Goal: Task Accomplishment & Management: Manage account settings

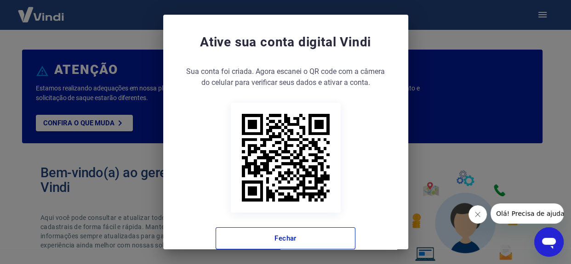
click at [485, 214] on button "Fechar mensagem da empresa" at bounding box center [477, 215] width 18 height 18
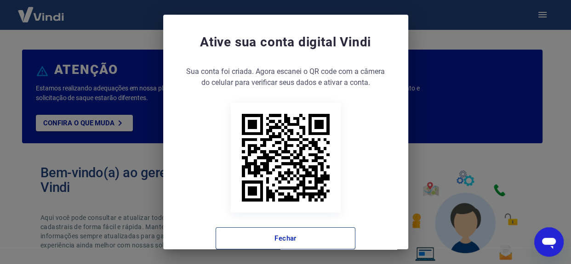
click at [288, 240] on button "Fechar" at bounding box center [286, 239] width 140 height 22
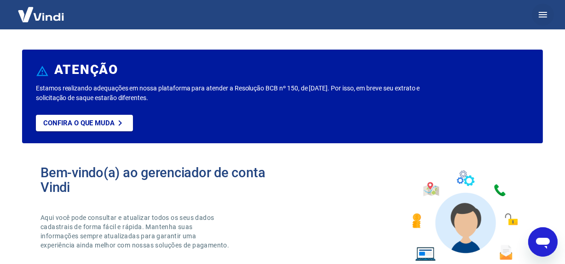
click at [541, 12] on icon "button" at bounding box center [542, 15] width 8 height 6
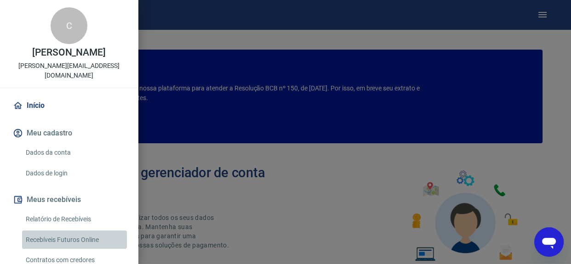
click at [83, 231] on link "Recebíveis Futuros Online" at bounding box center [74, 240] width 105 height 19
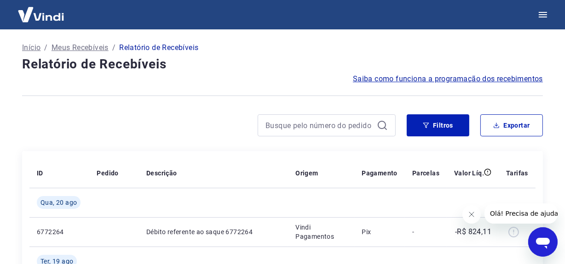
click at [470, 212] on icon "Fechar mensagem da empresa" at bounding box center [470, 214] width 7 height 7
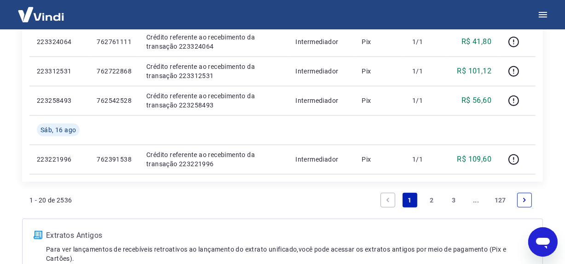
scroll to position [752, 0]
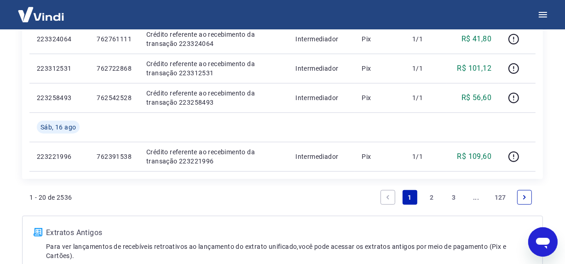
click at [433, 196] on link "2" at bounding box center [431, 197] width 15 height 15
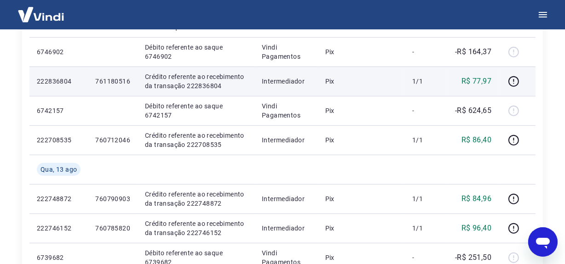
scroll to position [538, 0]
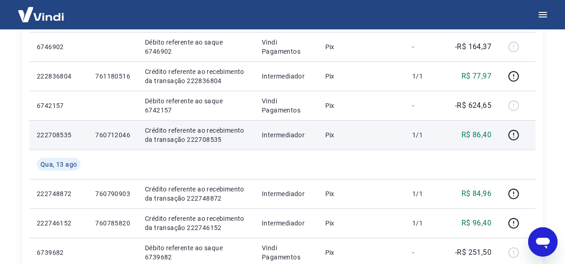
click at [377, 140] on td "Pix" at bounding box center [361, 134] width 87 height 29
click at [211, 138] on p "Crédito referente ao recebimento da transação 222708535" at bounding box center [196, 135] width 102 height 18
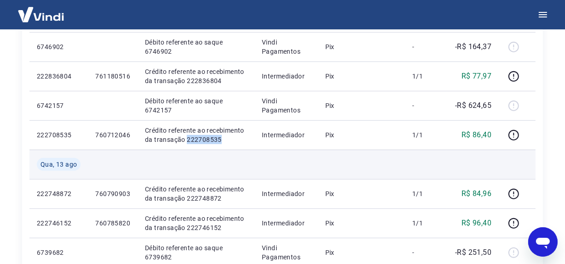
copy p "222708535"
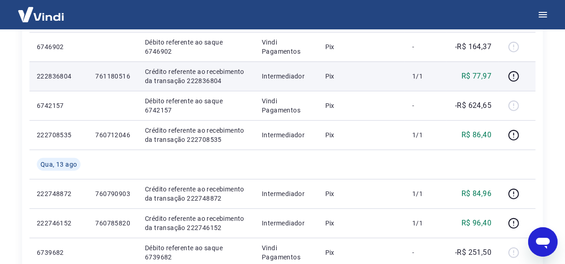
click at [199, 83] on p "Crédito referente ao recebimento da transação 222836804" at bounding box center [196, 76] width 102 height 18
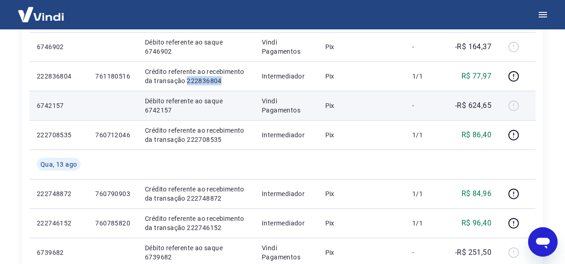
drag, startPoint x: 198, startPoint y: 83, endPoint x: 211, endPoint y: 95, distance: 17.6
click at [198, 83] on p "Crédito referente ao recebimento da transação 222836804" at bounding box center [196, 76] width 102 height 18
copy p "222836804"
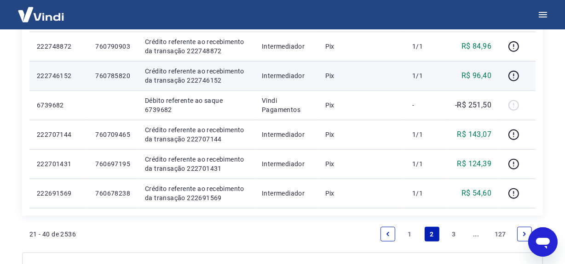
scroll to position [706, 0]
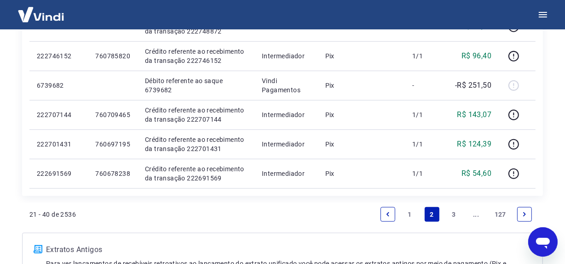
click at [455, 213] on link "3" at bounding box center [453, 214] width 15 height 15
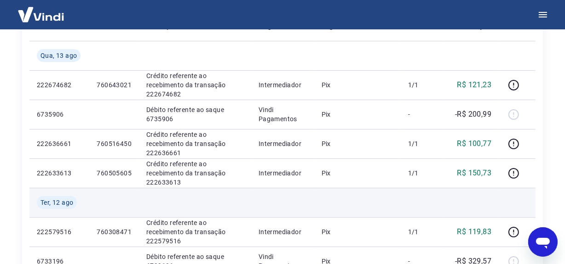
scroll to position [162, 0]
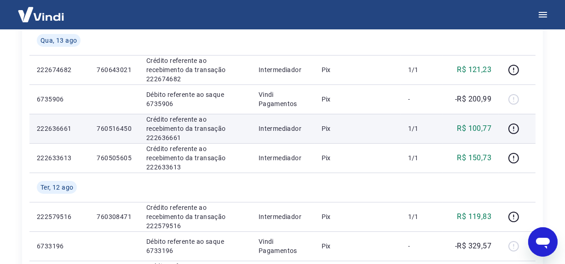
click at [377, 141] on td "Pix" at bounding box center [357, 128] width 86 height 29
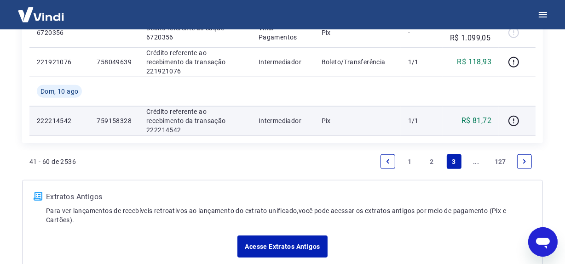
scroll to position [813, 0]
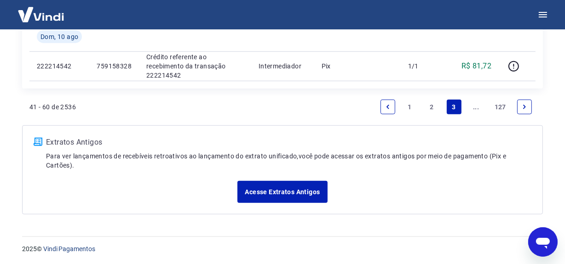
click at [432, 106] on link "2" at bounding box center [431, 107] width 15 height 15
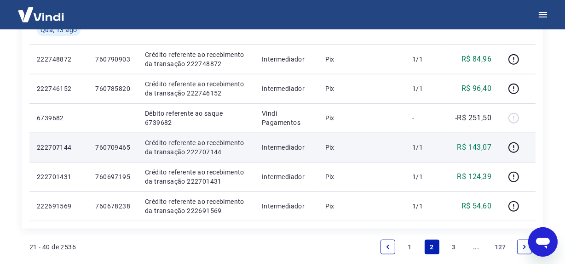
scroll to position [688, 0]
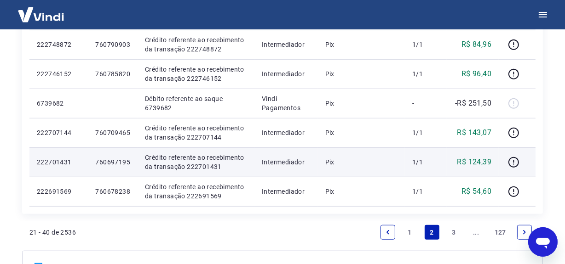
drag, startPoint x: 403, startPoint y: 171, endPoint x: 351, endPoint y: 169, distance: 51.5
click at [403, 171] on td "Pix" at bounding box center [361, 162] width 87 height 29
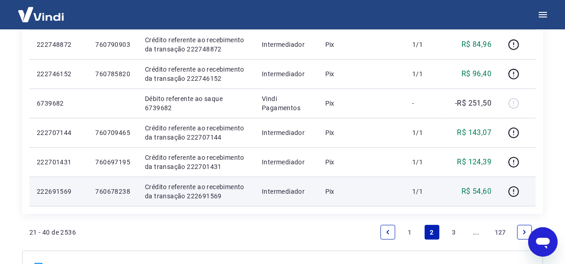
click at [197, 195] on p "Crédito referente ao recebimento da transação 222691569" at bounding box center [196, 192] width 102 height 18
drag, startPoint x: 197, startPoint y: 195, endPoint x: 206, endPoint y: 202, distance: 10.8
click at [197, 195] on p "Crédito referente ao recebimento da transação 222691569" at bounding box center [196, 192] width 102 height 18
copy p "222691569"
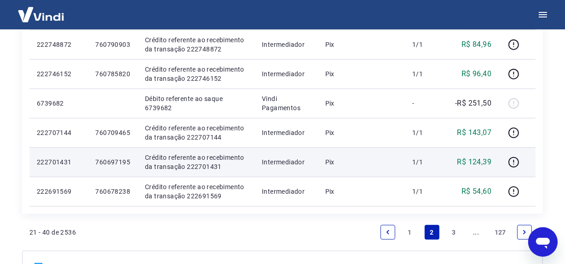
click at [206, 163] on p "Crédito referente ao recebimento da transação 222701431" at bounding box center [196, 162] width 102 height 18
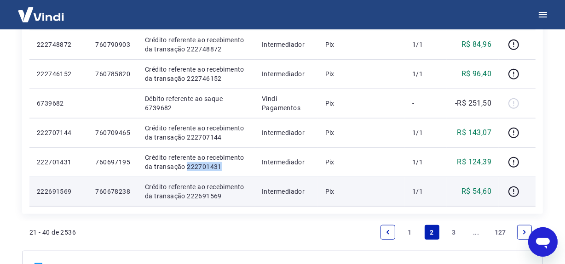
copy p "222701431"
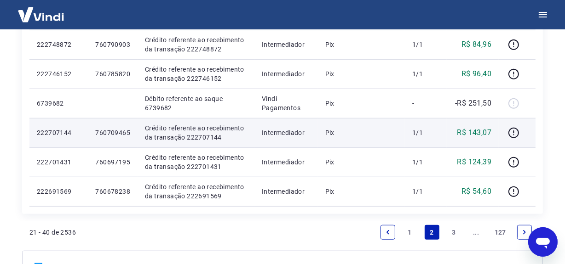
click at [206, 136] on p "Crédito referente ao recebimento da transação 222707144" at bounding box center [196, 133] width 102 height 18
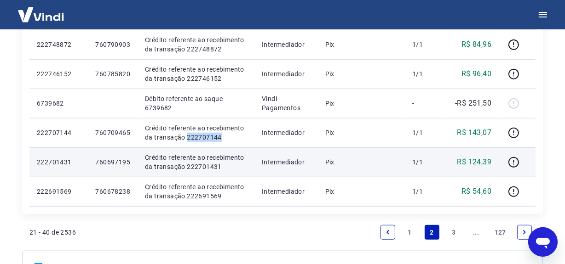
copy p "222707144"
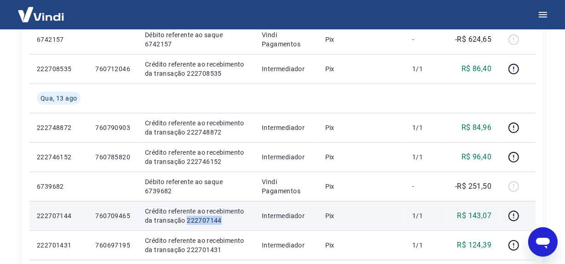
scroll to position [604, 0]
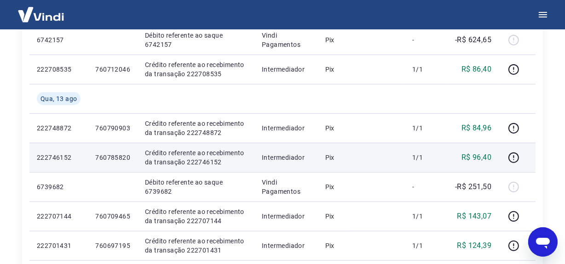
click at [201, 160] on p "Crédito referente ao recebimento da transação 222746152" at bounding box center [196, 157] width 102 height 18
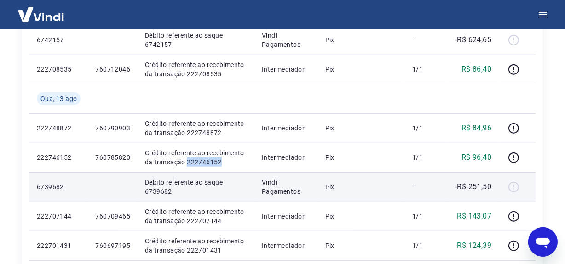
copy p "222746152"
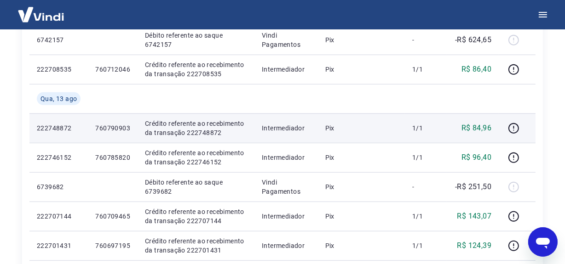
click at [199, 129] on p "Crédito referente ao recebimento da transação 222748872" at bounding box center [196, 128] width 102 height 18
click at [199, 128] on p "Crédito referente ao recebimento da transação 222748872" at bounding box center [196, 128] width 102 height 18
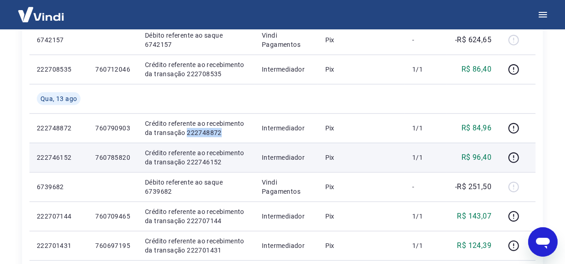
copy p "222748872"
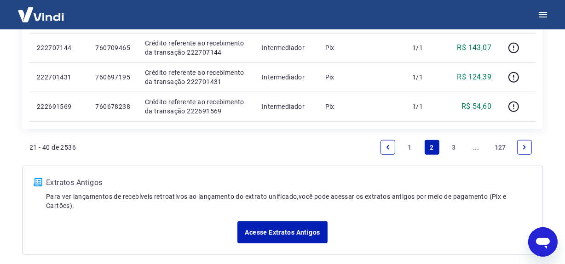
scroll to position [813, 0]
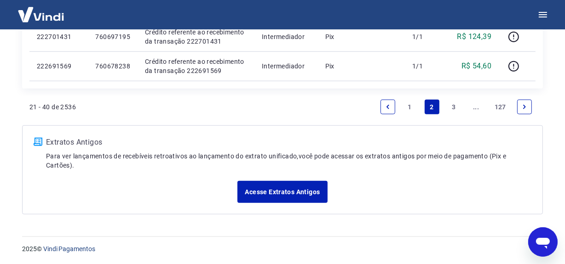
drag, startPoint x: 453, startPoint y: 107, endPoint x: 315, endPoint y: 145, distance: 143.7
click at [453, 106] on link "3" at bounding box center [453, 107] width 15 height 15
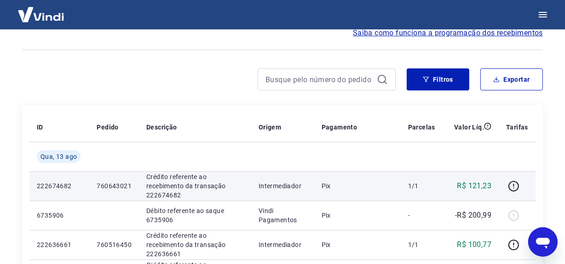
scroll to position [61, 0]
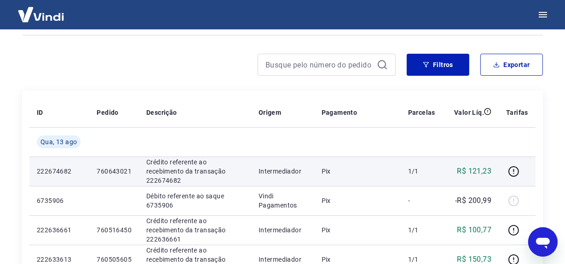
click at [166, 177] on p "Crédito referente ao recebimento da transação 222674682" at bounding box center [194, 172] width 97 height 28
drag, startPoint x: 166, startPoint y: 177, endPoint x: 175, endPoint y: 183, distance: 10.5
click at [166, 177] on p "Crédito referente ao recebimento da transação 222674682" at bounding box center [194, 172] width 97 height 28
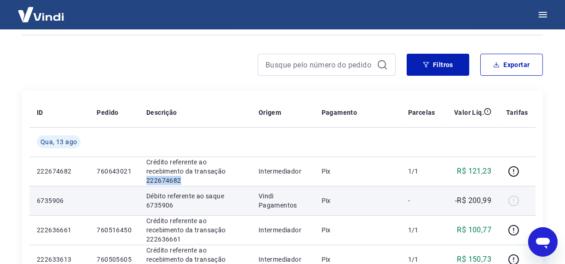
copy p "222674682"
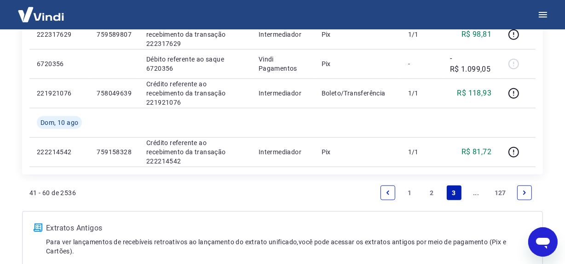
scroll to position [730, 0]
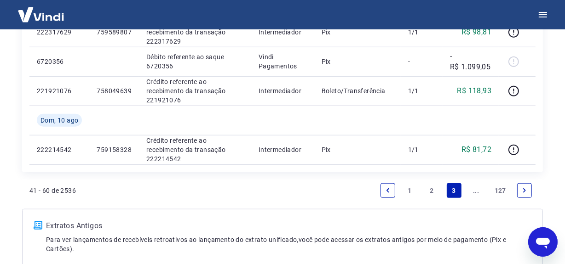
drag, startPoint x: 434, startPoint y: 188, endPoint x: 185, endPoint y: 264, distance: 259.9
click at [434, 188] on link "2" at bounding box center [431, 190] width 15 height 15
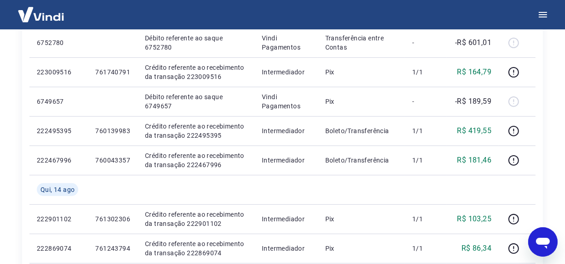
scroll to position [292, 0]
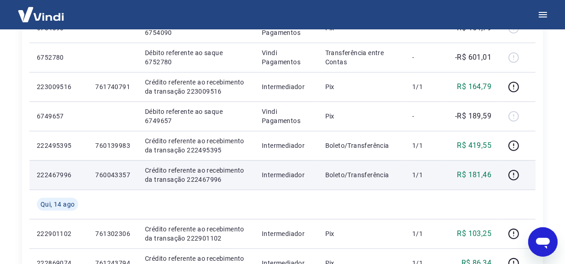
drag, startPoint x: 363, startPoint y: 173, endPoint x: 344, endPoint y: 177, distance: 19.6
click at [363, 173] on p "Boleto/Transferência" at bounding box center [361, 175] width 72 height 9
click at [206, 177] on p "Crédito referente ao recebimento da transação 222467996" at bounding box center [196, 175] width 102 height 18
copy p "222467996"
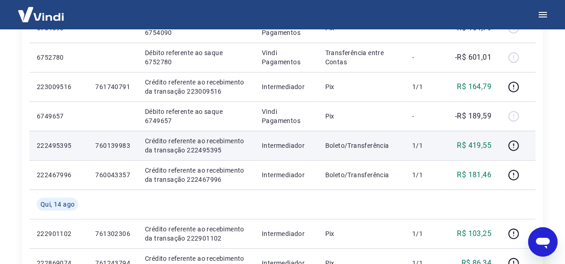
click at [199, 147] on p "Crédito referente ao recebimento da transação 222495395" at bounding box center [196, 146] width 102 height 18
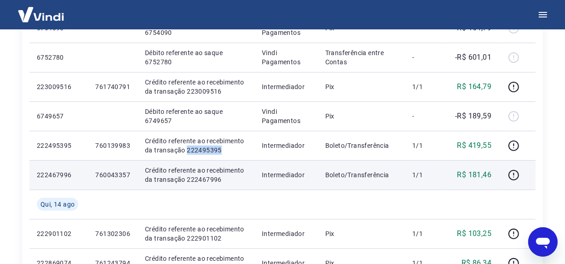
copy p "222495395"
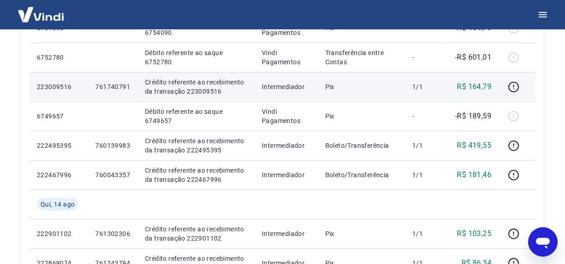
click at [197, 92] on p "Crédito referente ao recebimento da transação 223009516" at bounding box center [196, 87] width 102 height 18
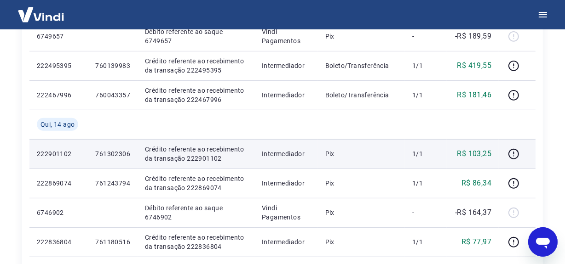
scroll to position [376, 0]
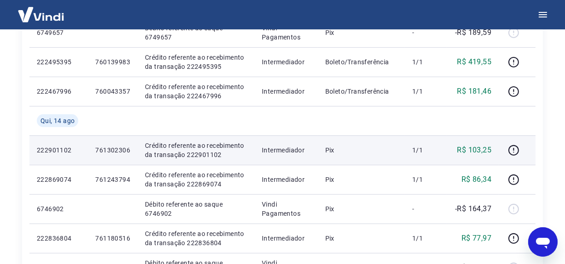
drag, startPoint x: 422, startPoint y: 153, endPoint x: 409, endPoint y: 153, distance: 12.9
click at [422, 153] on p "1/1" at bounding box center [425, 150] width 27 height 9
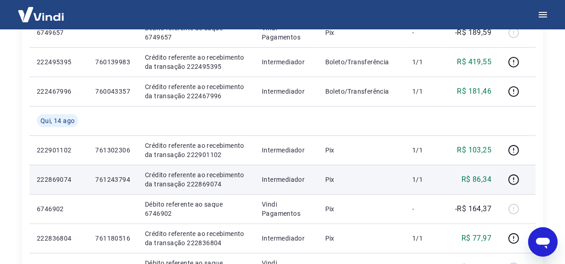
click at [196, 187] on p "Crédito referente ao recebimento da transação 222869074" at bounding box center [196, 180] width 102 height 18
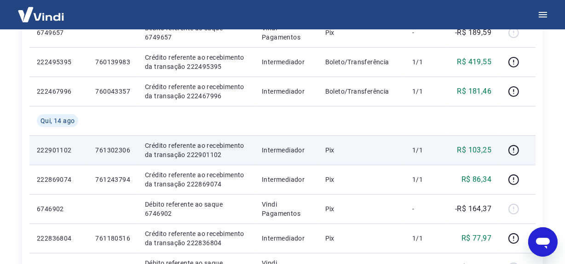
click at [206, 152] on p "Crédito referente ao recebimento da transação 222901102" at bounding box center [196, 150] width 102 height 18
